Goal: Task Accomplishment & Management: Manage account settings

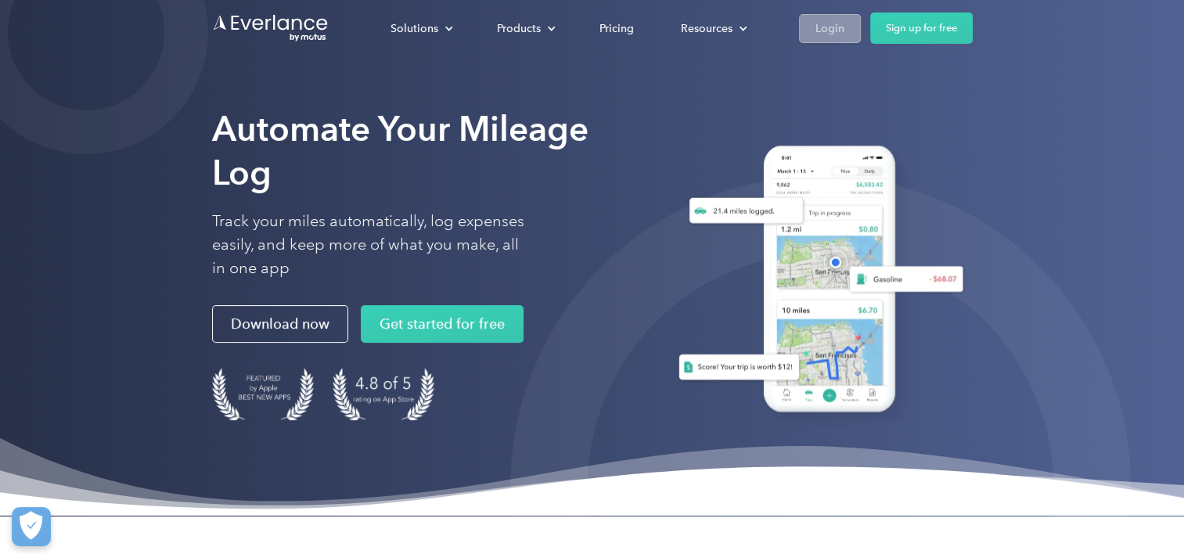
click at [823, 14] on link "Login" at bounding box center [830, 28] width 62 height 29
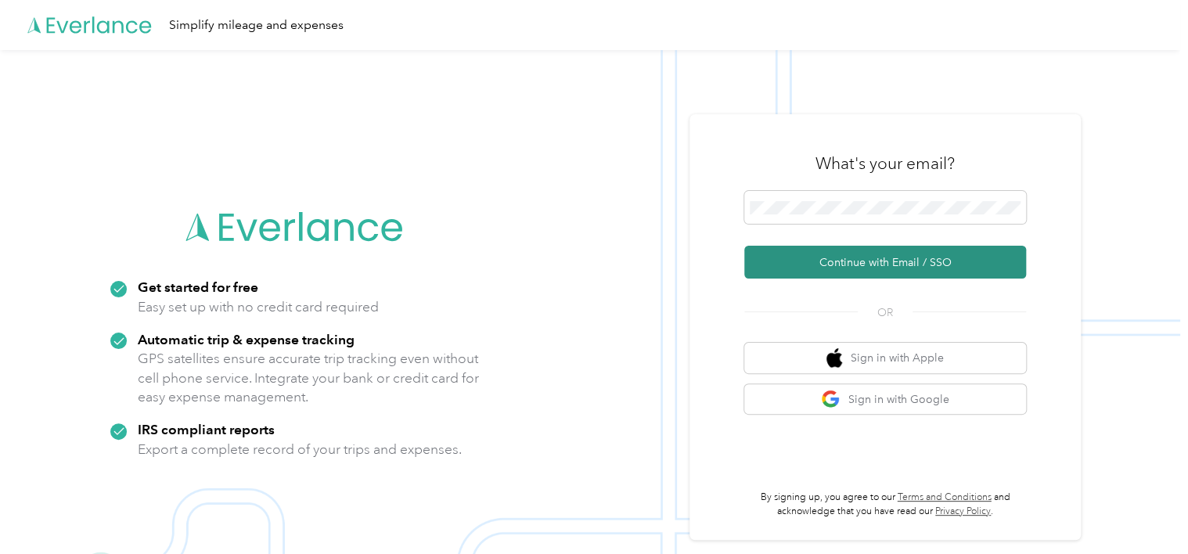
click at [858, 265] on button "Continue with Email / SSO" at bounding box center [885, 262] width 282 height 33
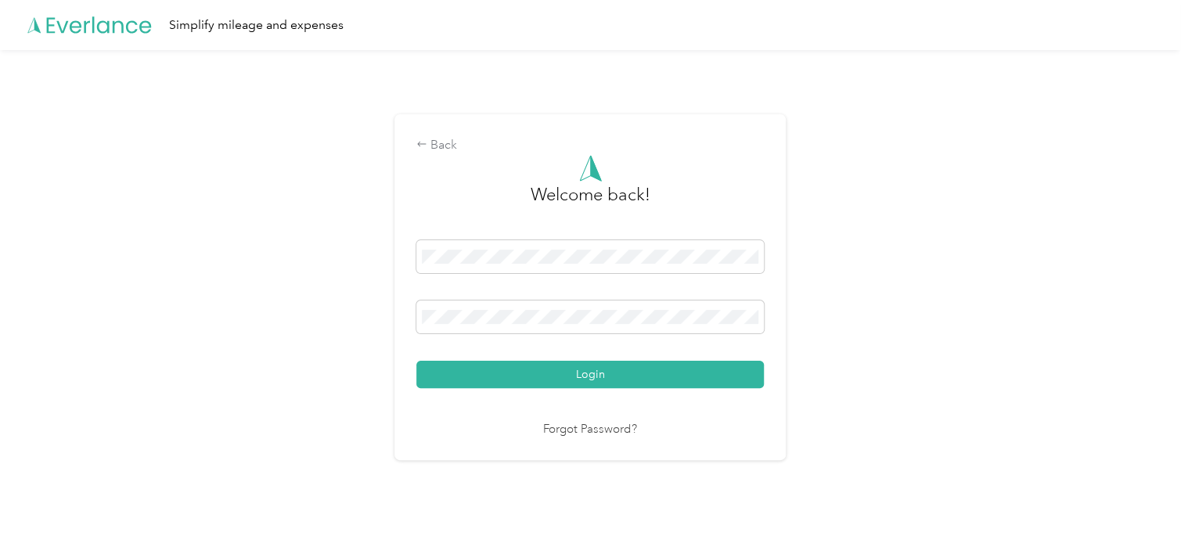
click at [580, 374] on button "Login" at bounding box center [590, 374] width 348 height 27
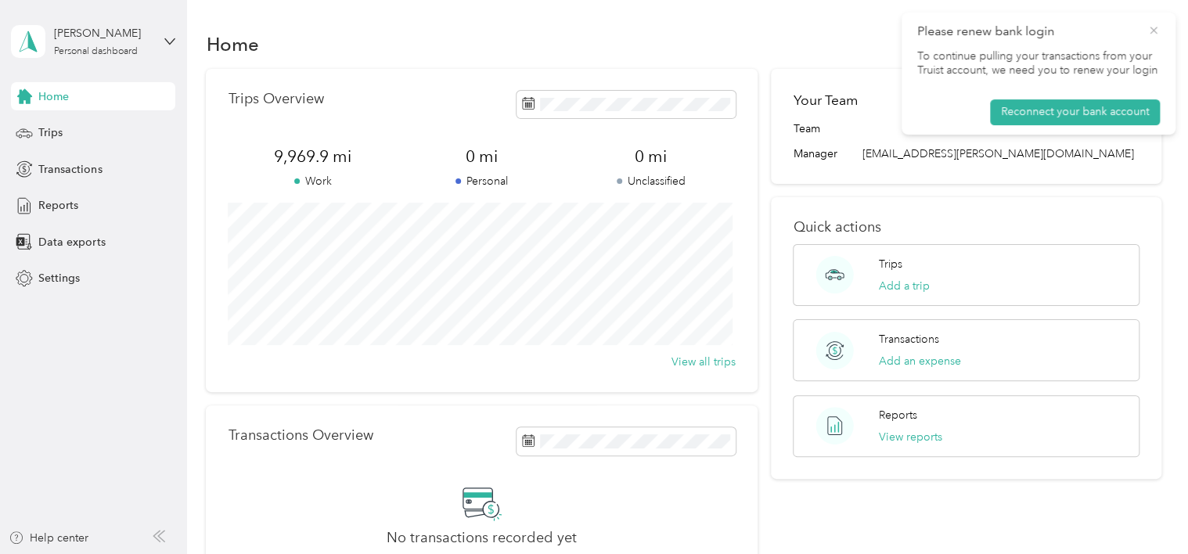
click at [1155, 32] on icon at bounding box center [1153, 30] width 7 height 7
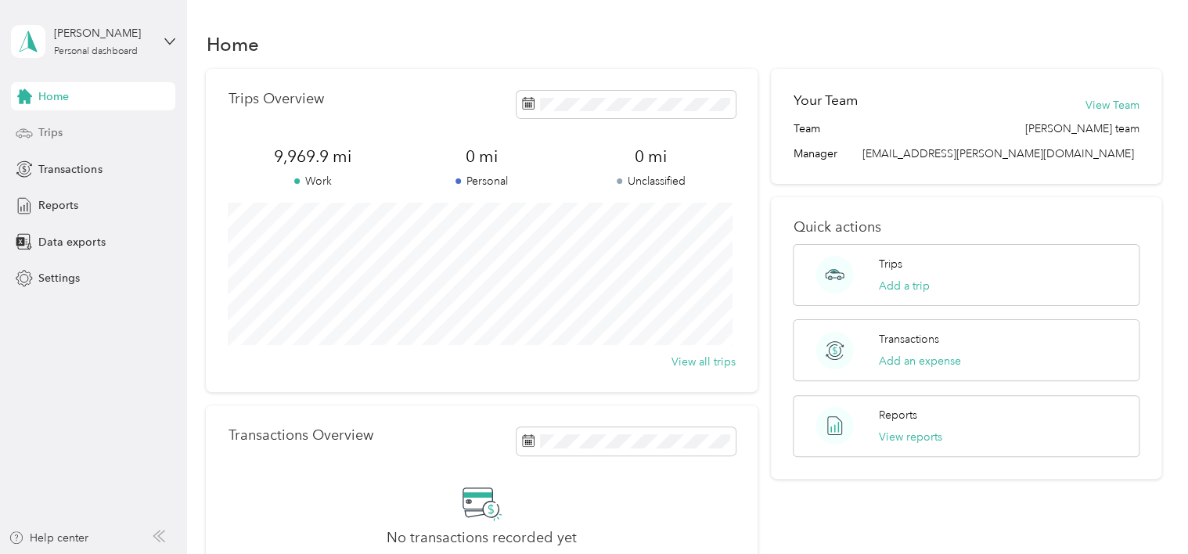
click at [47, 127] on span "Trips" at bounding box center [50, 132] width 24 height 16
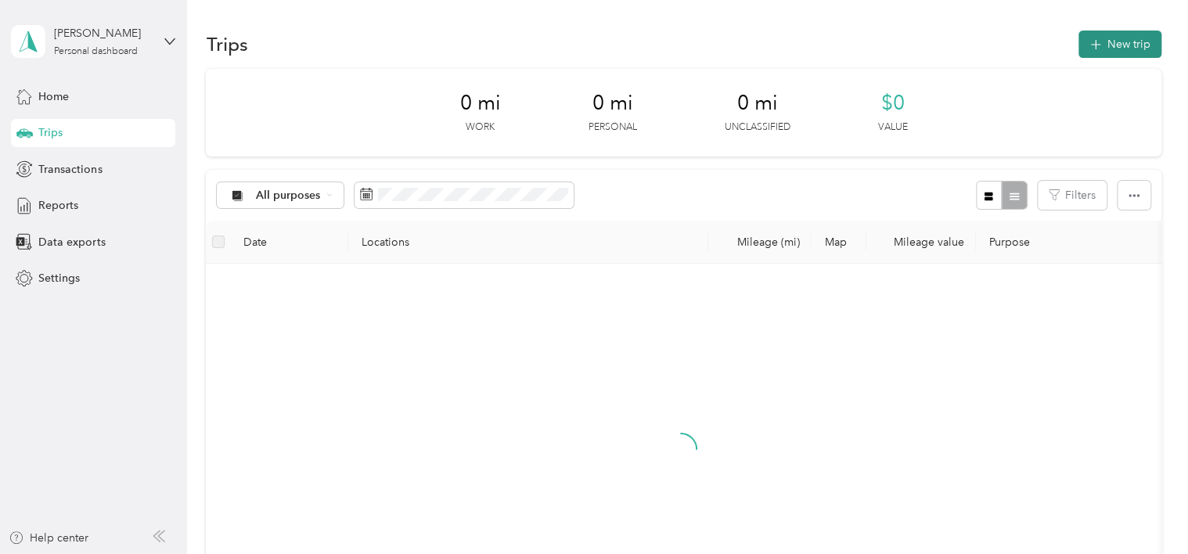
click at [1118, 46] on button "New trip" at bounding box center [1120, 44] width 83 height 27
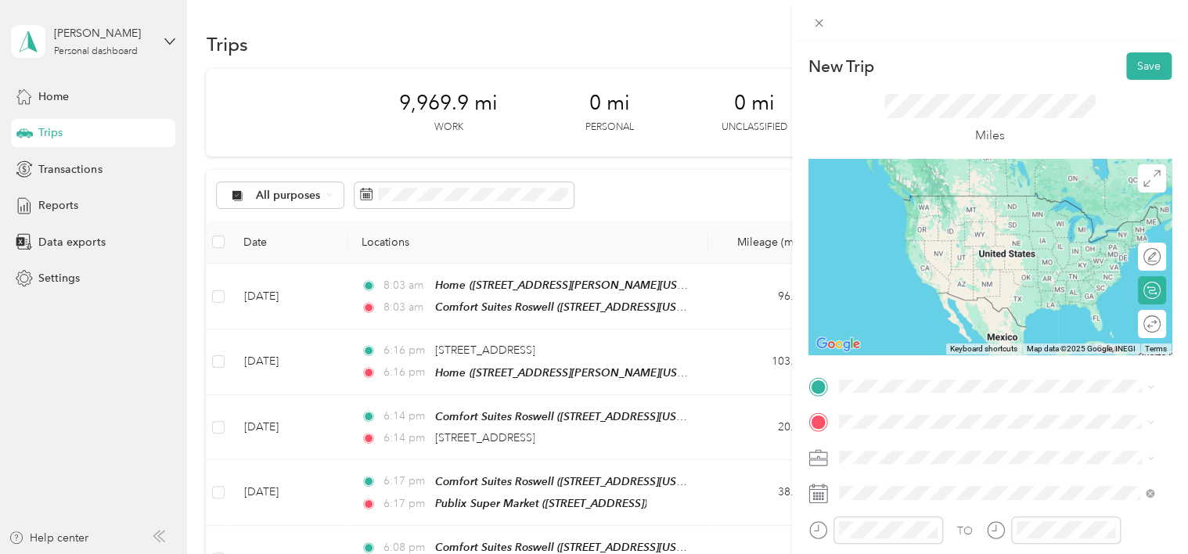
click at [986, 330] on span "1005 Kingswood Place, 30009, Roswell, Georgia, United States" at bounding box center [946, 322] width 157 height 13
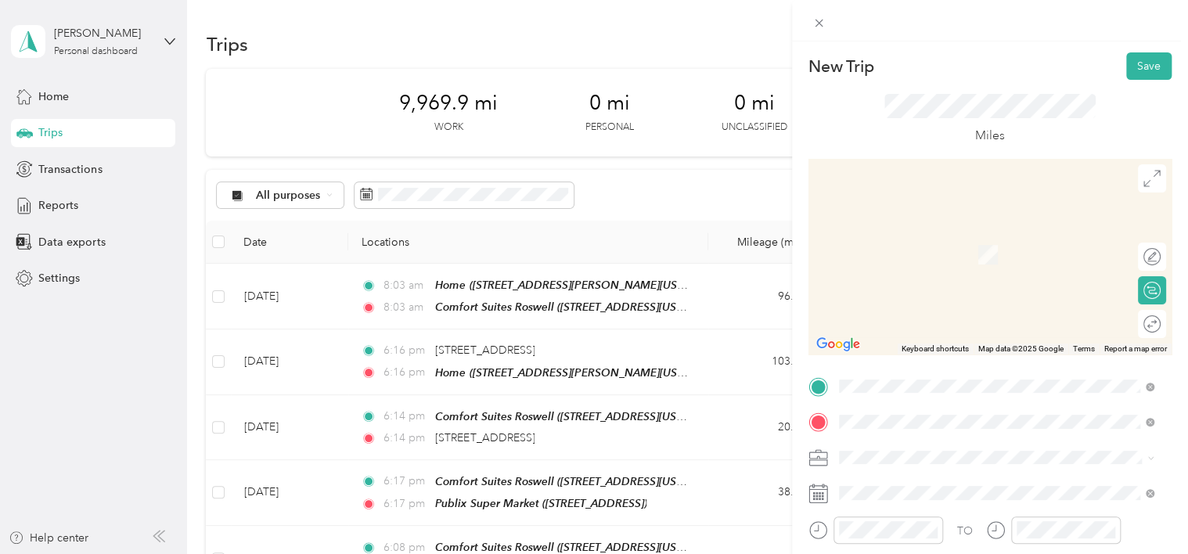
click at [932, 262] on div "TEAM Publix Super Market 270 Rucker Rd, 300044045, Alpharetta, GA, USA" at bounding box center [997, 249] width 305 height 44
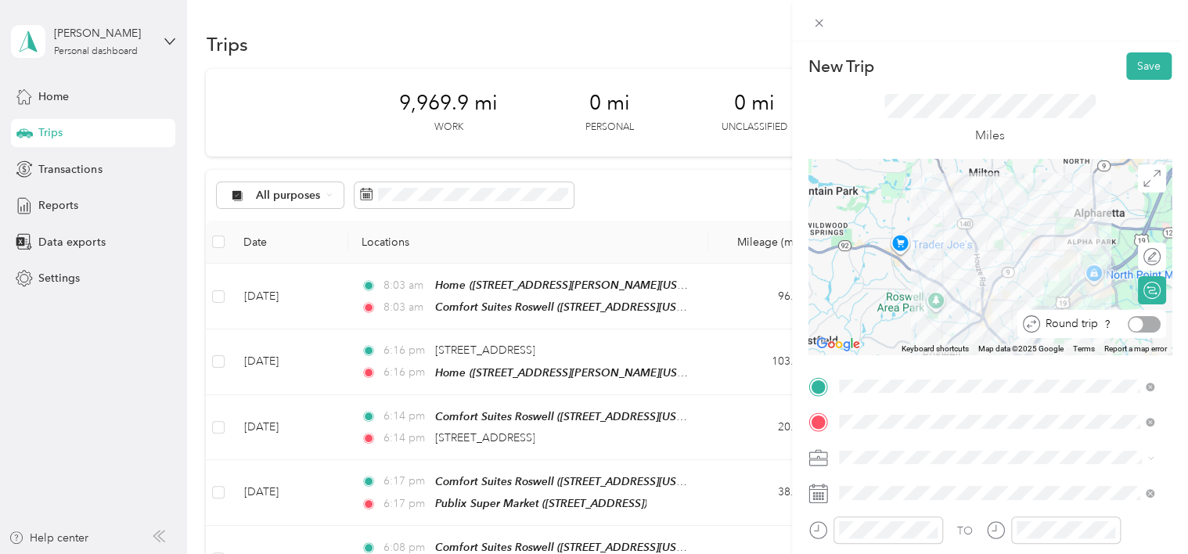
click at [1137, 329] on div at bounding box center [1144, 324] width 33 height 16
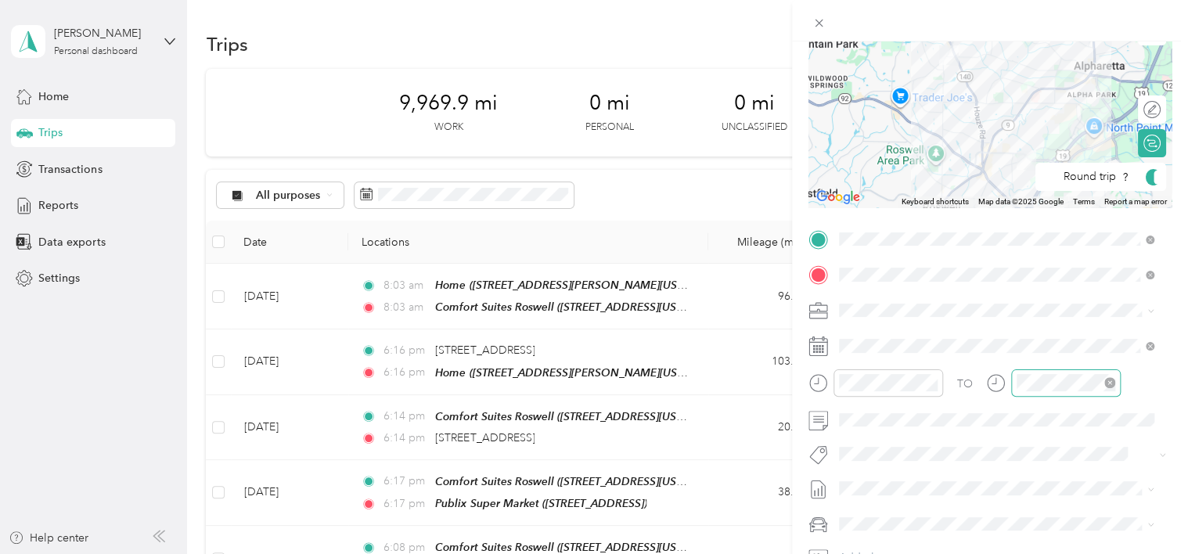
scroll to position [157, 0]
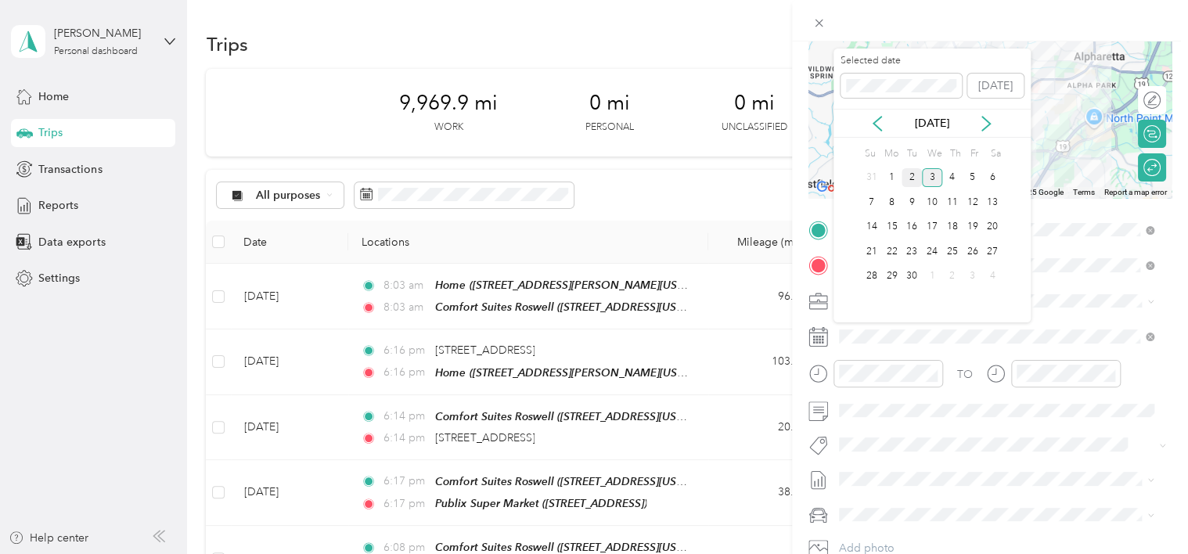
click at [913, 178] on div "2" at bounding box center [912, 178] width 20 height 20
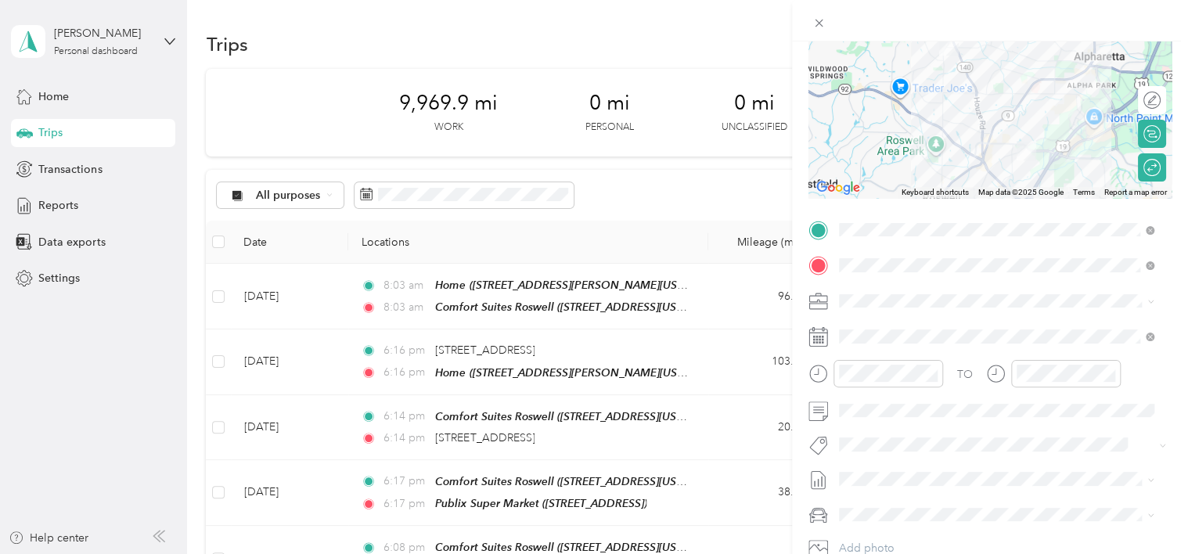
click at [823, 339] on icon at bounding box center [819, 337] width 20 height 20
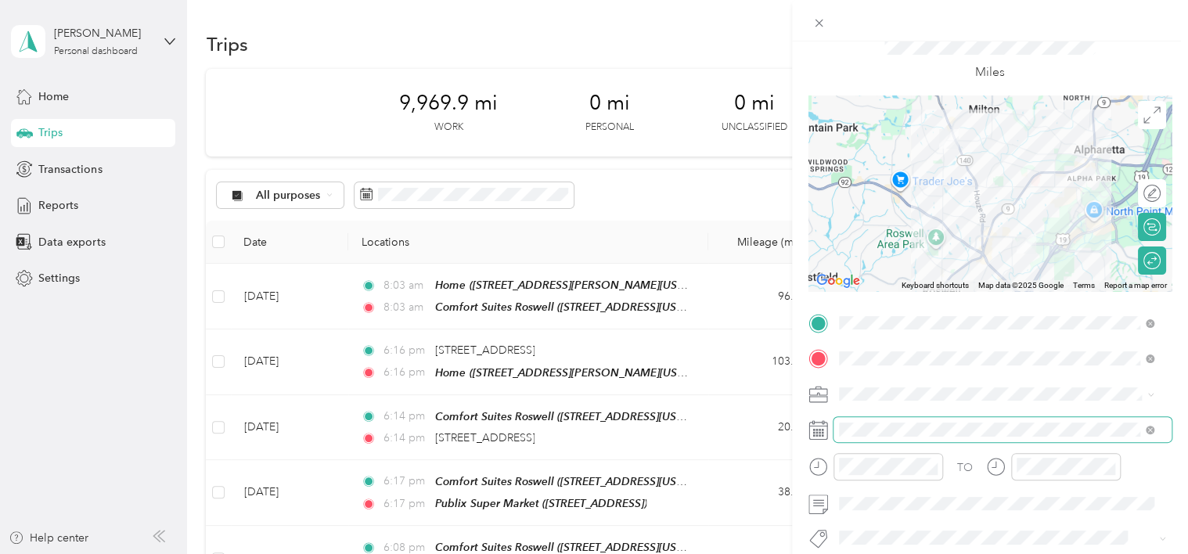
scroll to position [0, 0]
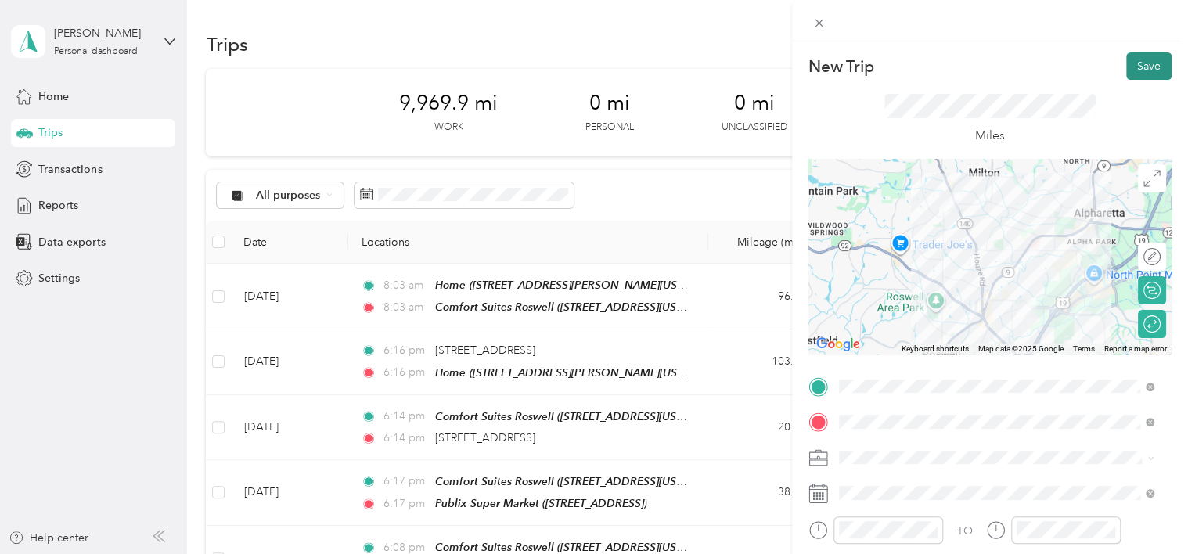
click at [1140, 63] on button "Save" at bounding box center [1148, 65] width 45 height 27
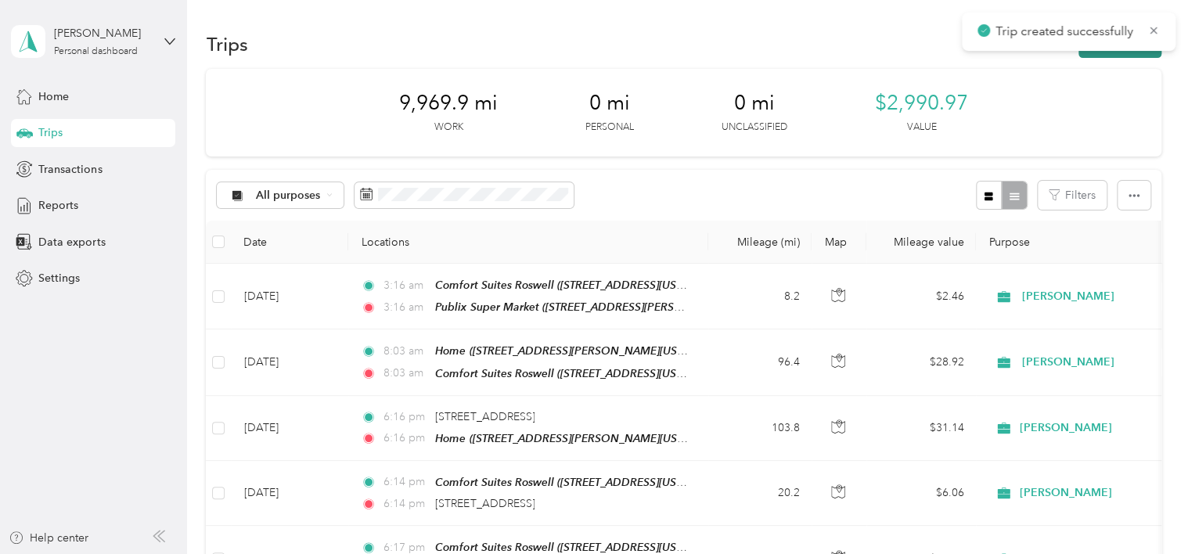
click at [1140, 55] on button "New trip" at bounding box center [1120, 44] width 83 height 27
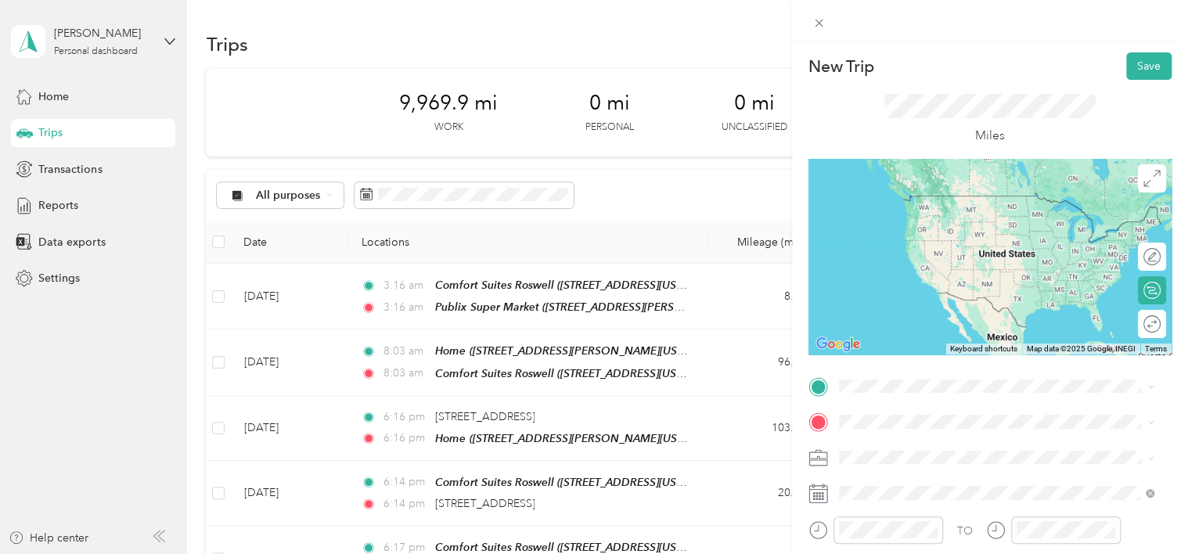
click at [908, 329] on div "Comfort Suites Roswell 1005 Kingswood Place, 30009, Roswell, Georgia, United St…" at bounding box center [946, 312] width 157 height 33
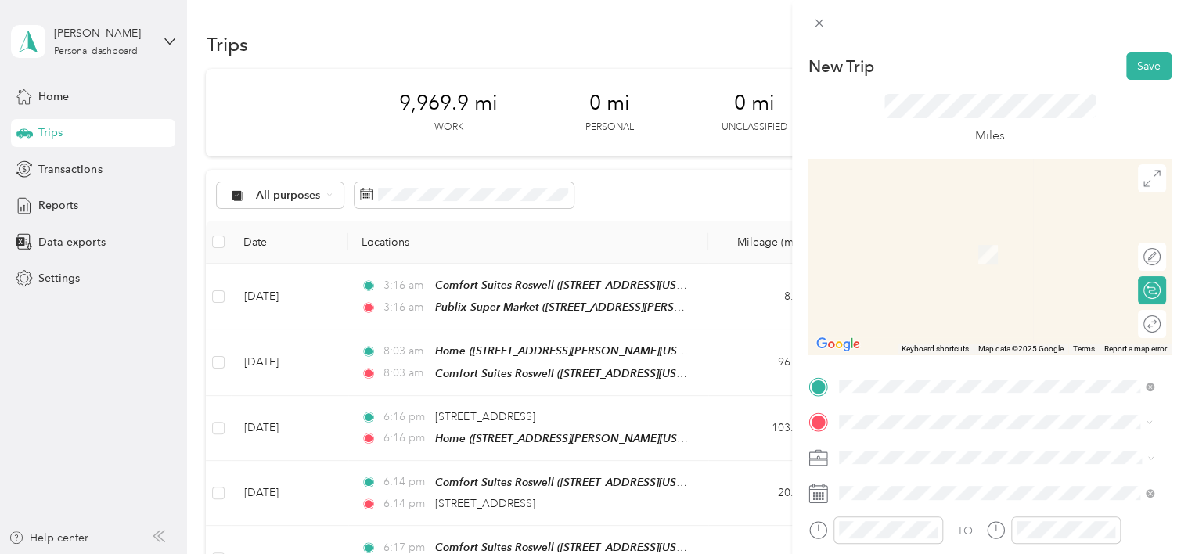
click at [993, 250] on div "TEAM Publix Super Market 4305 State Bridge Rd, 300224471, Alpharetta, GA, USA" at bounding box center [947, 249] width 159 height 38
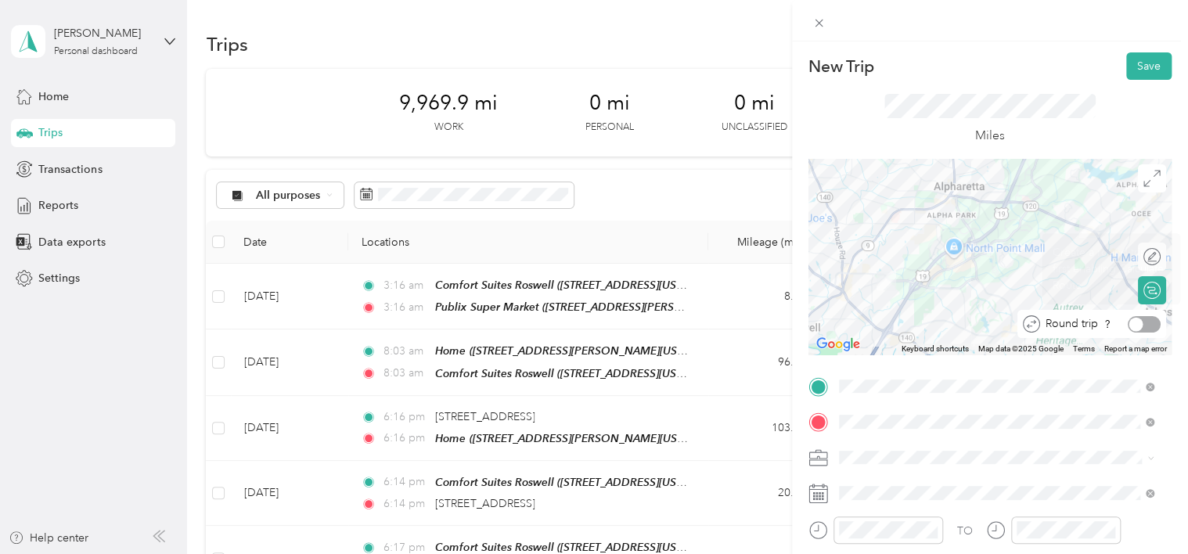
click at [1144, 319] on div at bounding box center [1144, 324] width 33 height 16
click at [1141, 65] on button "Save" at bounding box center [1148, 65] width 45 height 27
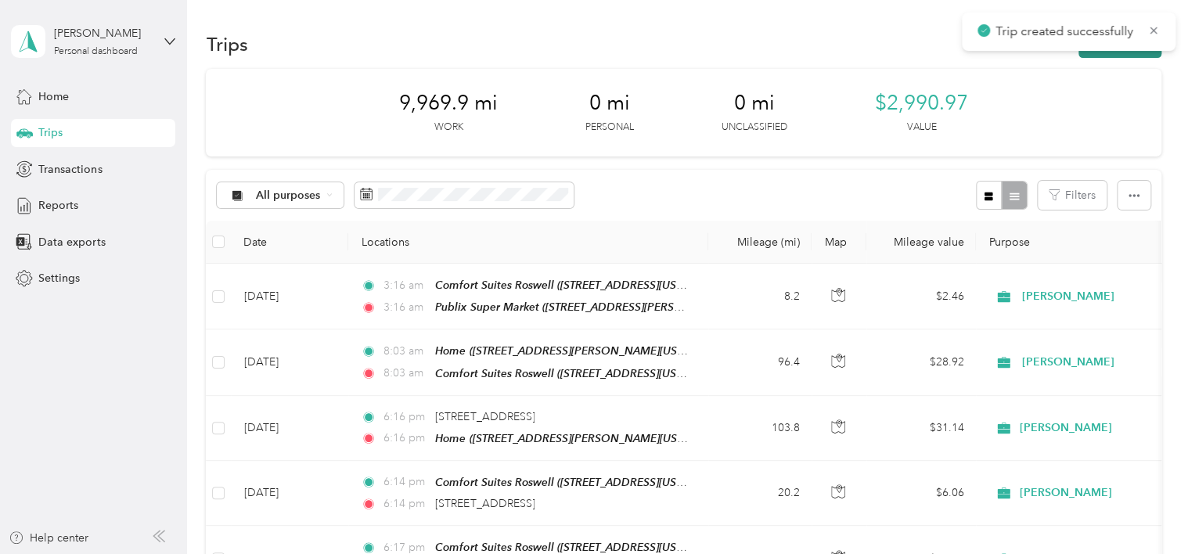
click at [1141, 52] on button "New trip" at bounding box center [1120, 44] width 83 height 27
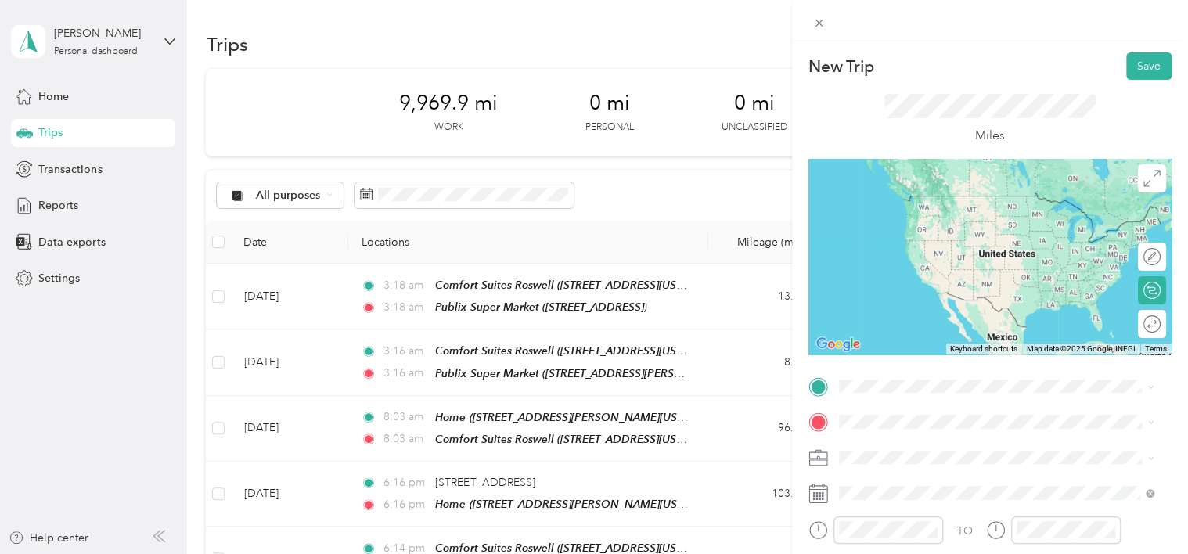
click at [973, 332] on div "Comfort Suites Roswell 1005 Kingswood Place, 30009, Roswell, Georgia, United St…" at bounding box center [946, 315] width 157 height 33
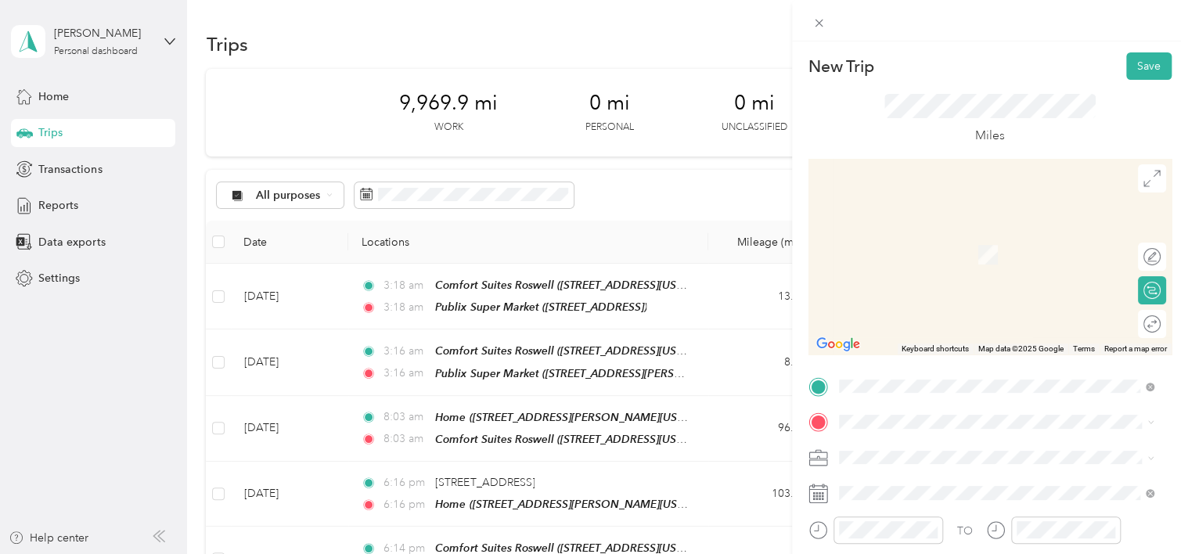
click at [997, 260] on div "TEAM Publix Super Market 9925 Haynes Bridge Rd, 300228532, Alpharetta, GA, USA" at bounding box center [961, 243] width 186 height 38
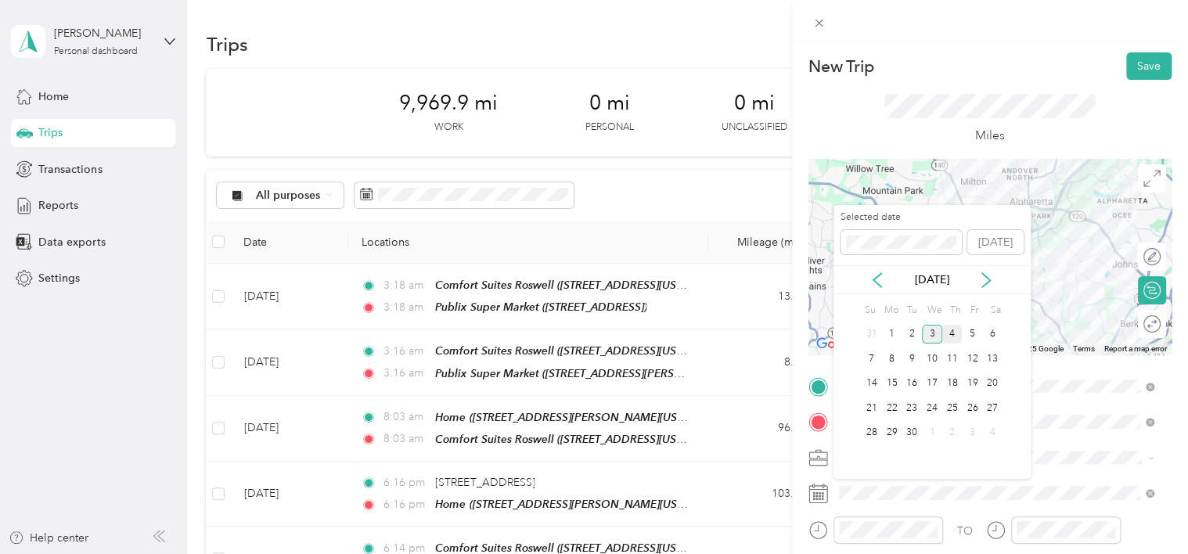
click at [954, 332] on div "4" at bounding box center [952, 335] width 20 height 20
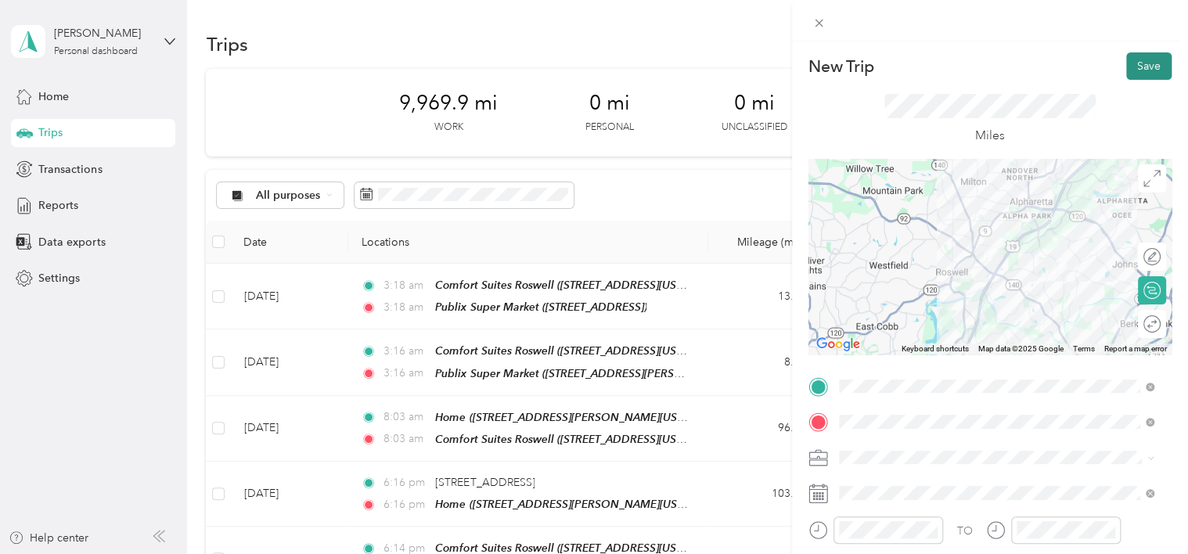
click at [1142, 70] on button "Save" at bounding box center [1148, 65] width 45 height 27
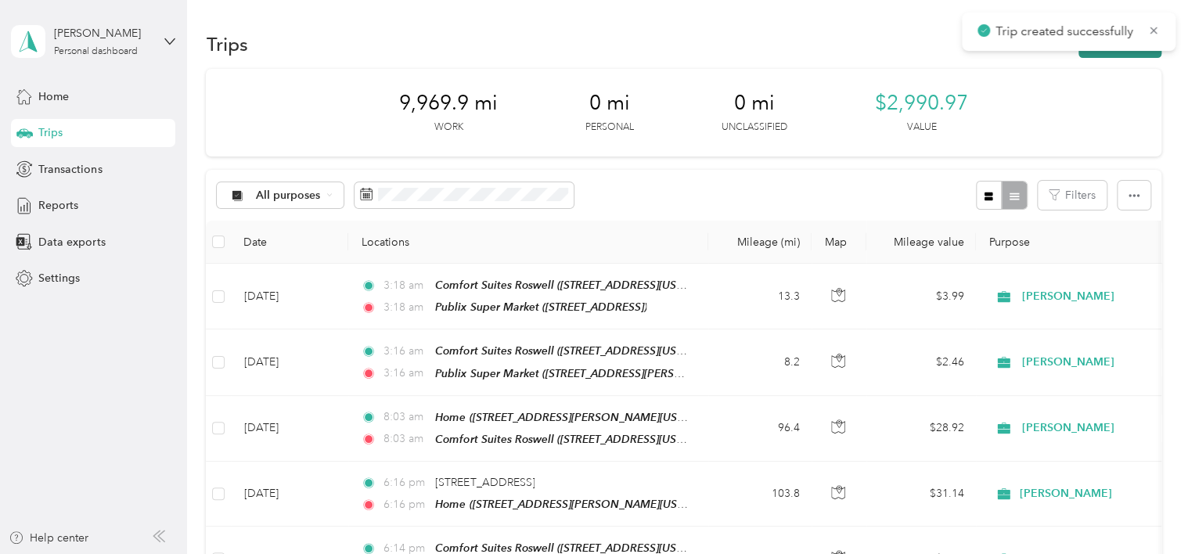
click at [1141, 56] on button "New trip" at bounding box center [1120, 44] width 83 height 27
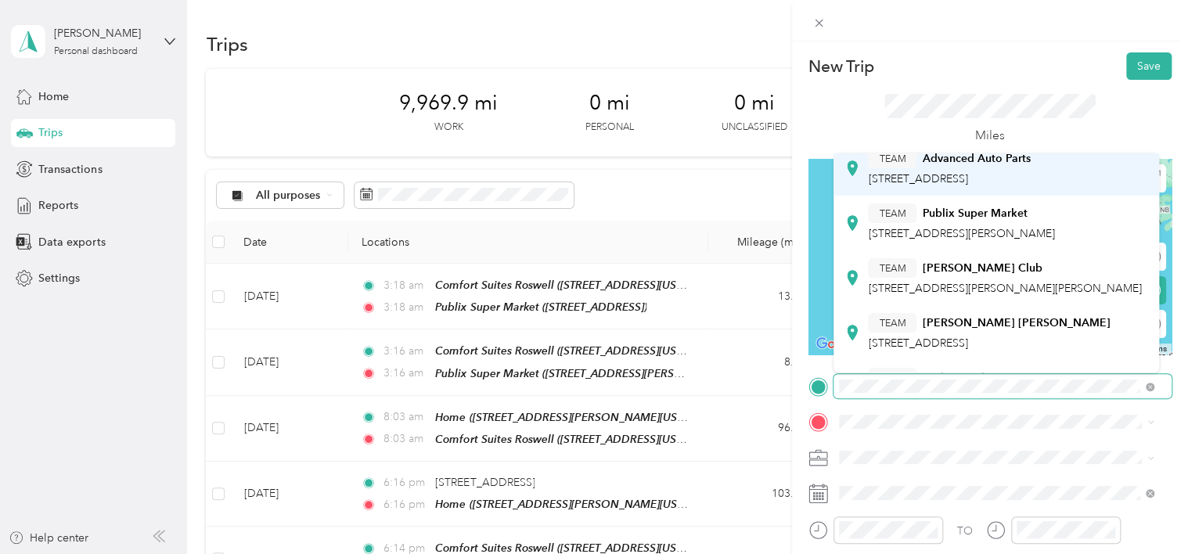
scroll to position [235, 0]
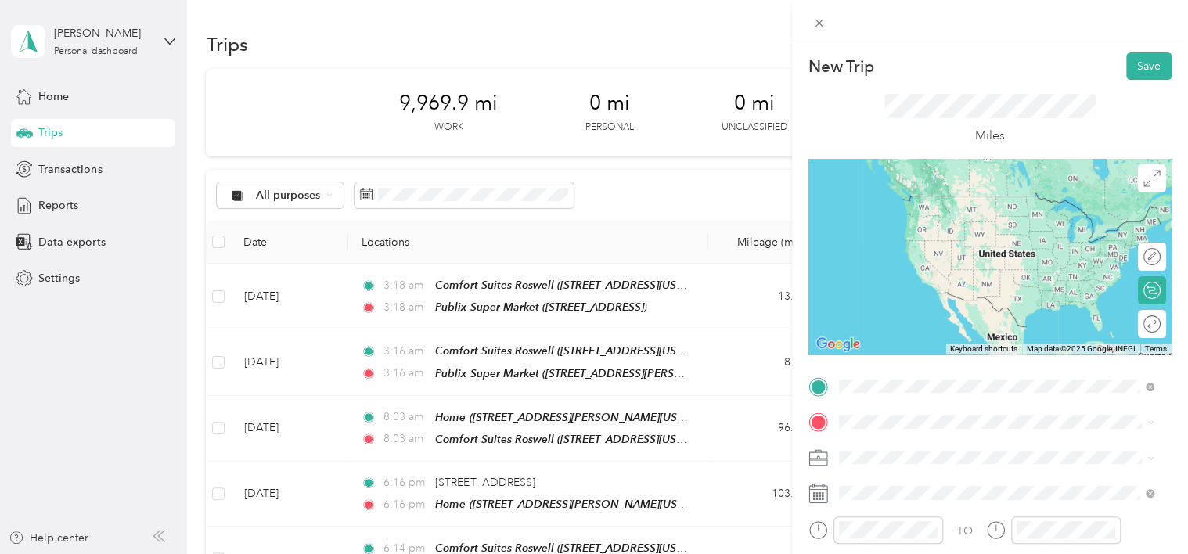
click at [982, 215] on span "9925 Haynes Bridge Rd, 300228532, Alpharetta, GA, USA" at bounding box center [961, 208] width 186 height 13
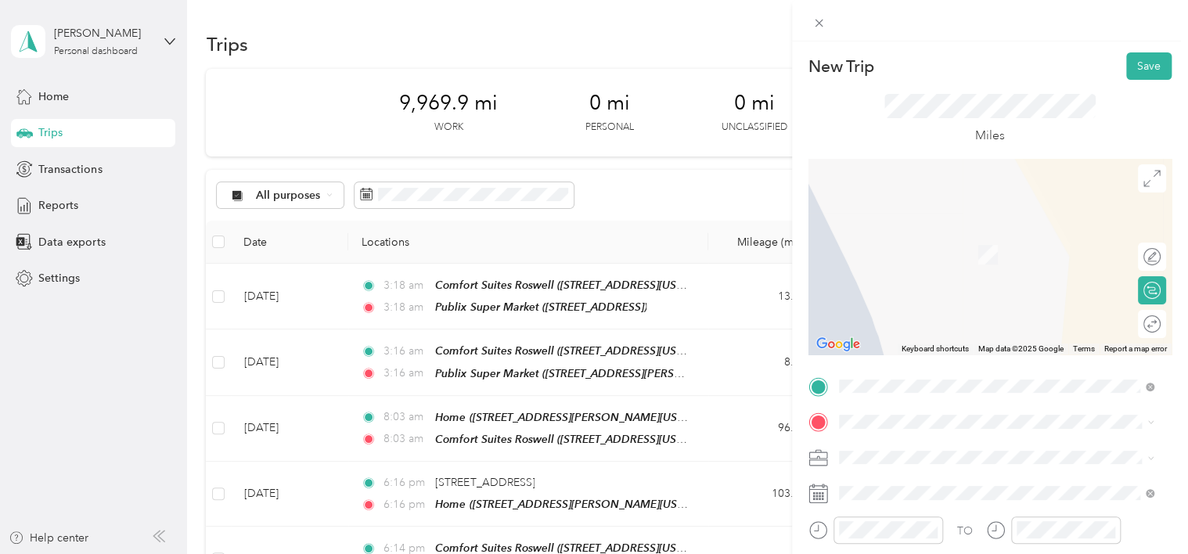
click at [990, 255] on div "Home 3917 Highway 441 N, Rabun Gap, Georgia, United States" at bounding box center [989, 241] width 243 height 33
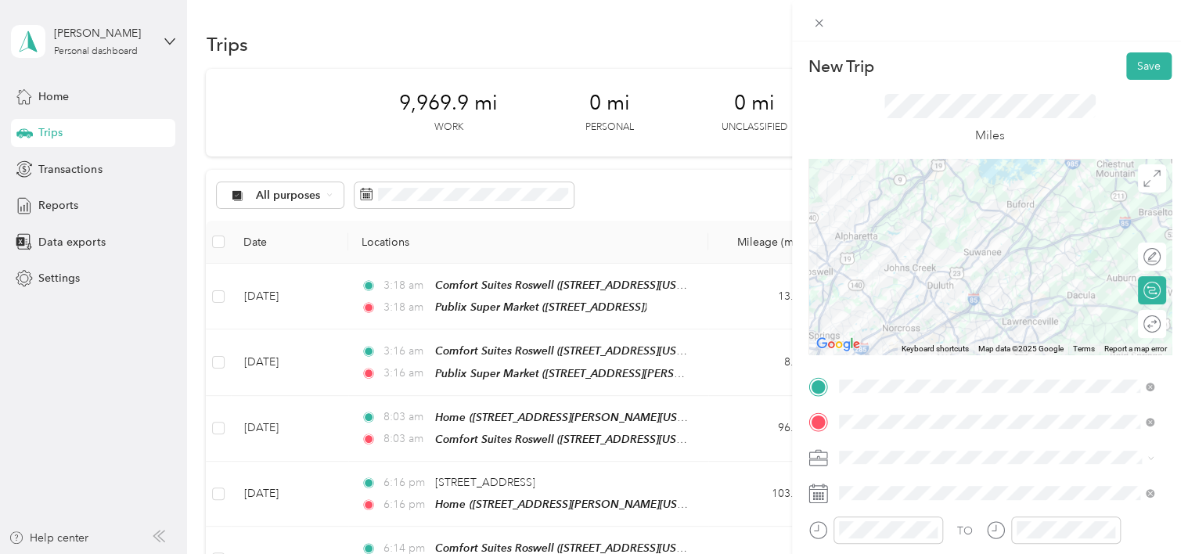
drag, startPoint x: 923, startPoint y: 263, endPoint x: 1166, endPoint y: 250, distance: 243.8
click at [1166, 250] on form "New Trip Save This trip cannot be edited because it is either under review, app…" at bounding box center [990, 402] width 396 height 700
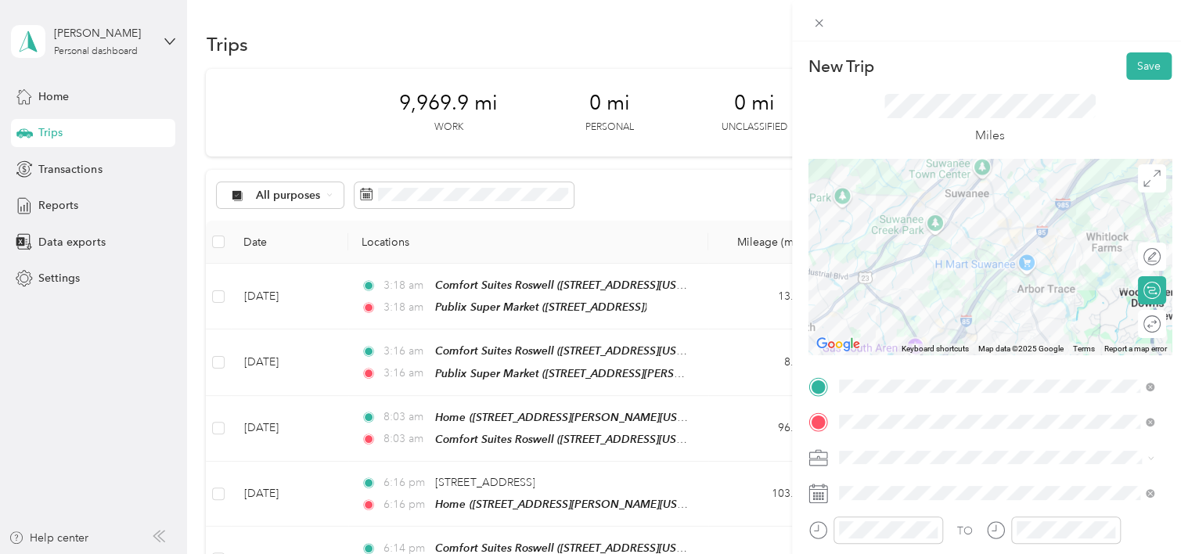
drag, startPoint x: 947, startPoint y: 247, endPoint x: 1009, endPoint y: 339, distance: 111.2
click at [1009, 339] on div at bounding box center [990, 257] width 363 height 196
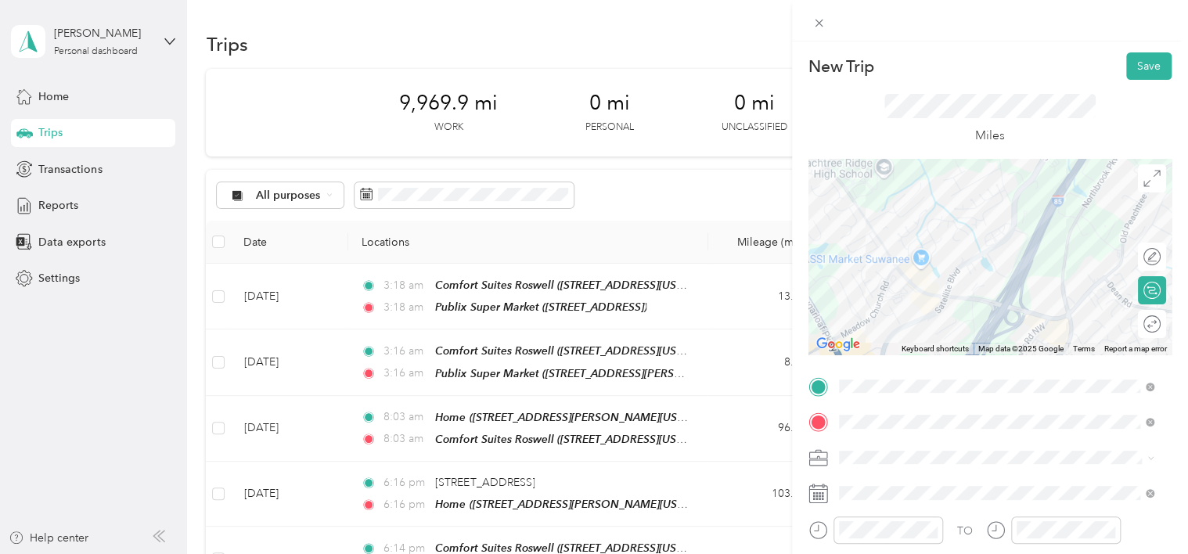
drag, startPoint x: 950, startPoint y: 260, endPoint x: 1112, endPoint y: 208, distance: 169.3
click at [1112, 208] on div at bounding box center [990, 257] width 363 height 196
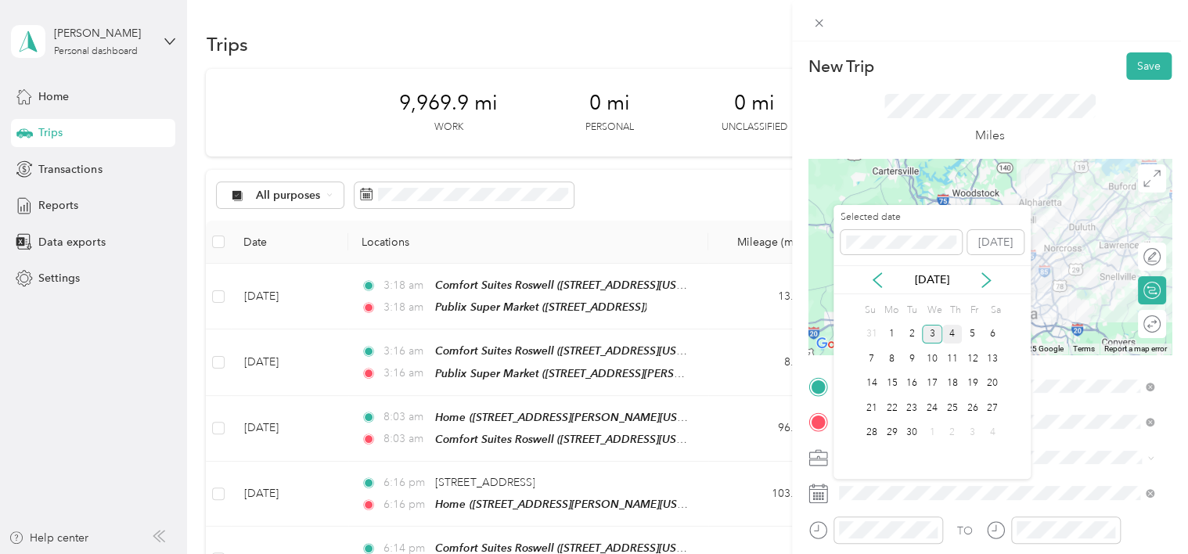
click at [955, 332] on div "4" at bounding box center [952, 335] width 20 height 20
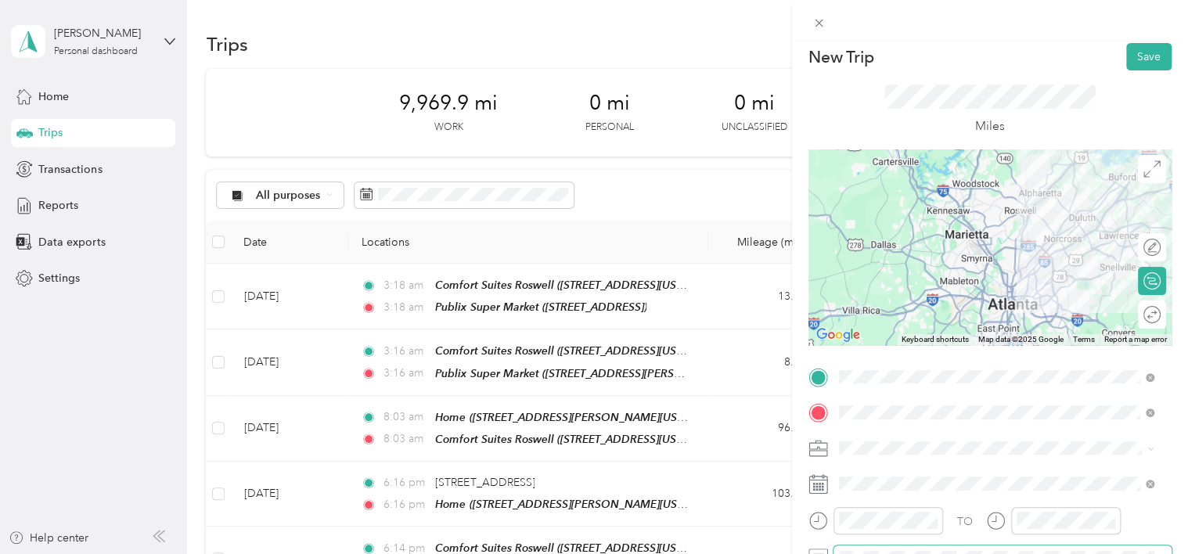
scroll to position [0, 0]
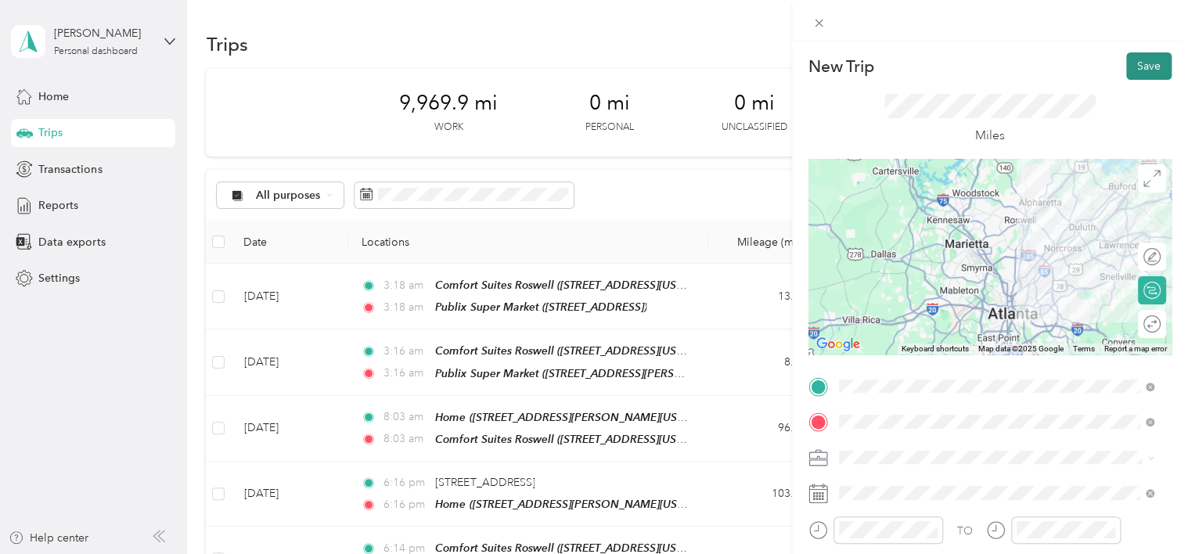
click at [1137, 66] on button "Save" at bounding box center [1148, 65] width 45 height 27
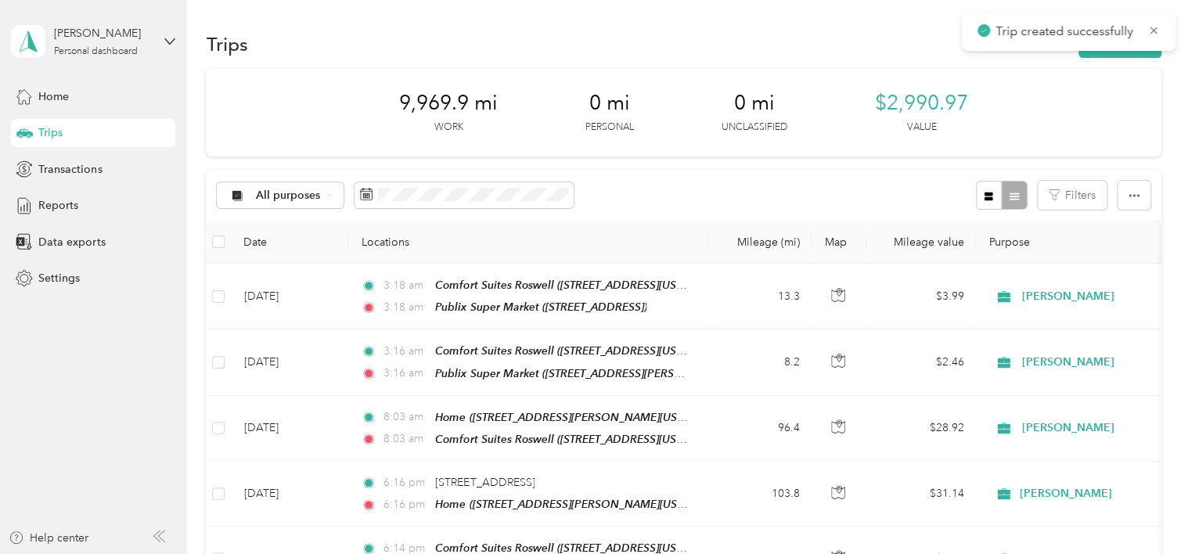
drag, startPoint x: 1153, startPoint y: 27, endPoint x: 1140, endPoint y: 5, distance: 25.6
click at [1153, 25] on icon at bounding box center [1154, 30] width 13 height 14
